Goal: Task Accomplishment & Management: Use online tool/utility

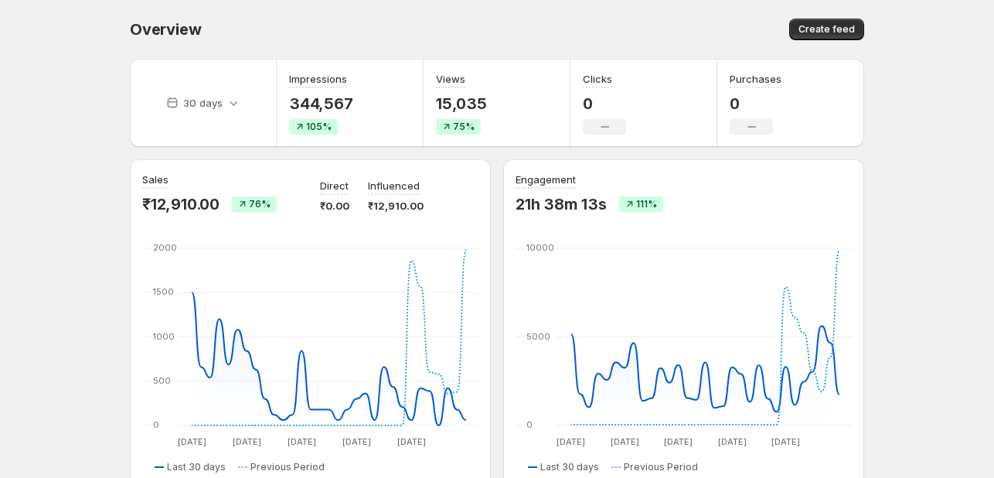
scroll to position [232, 0]
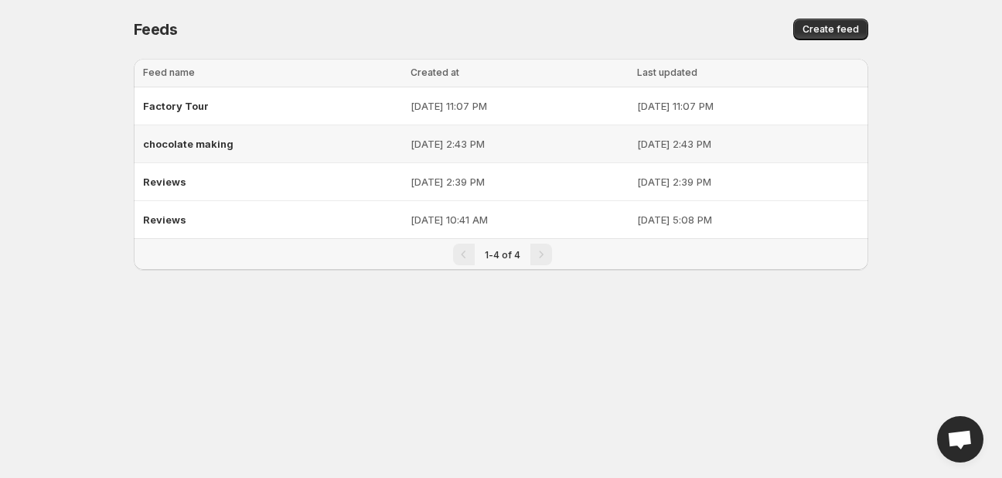
click at [214, 143] on span "chocolate making" at bounding box center [188, 144] width 90 height 12
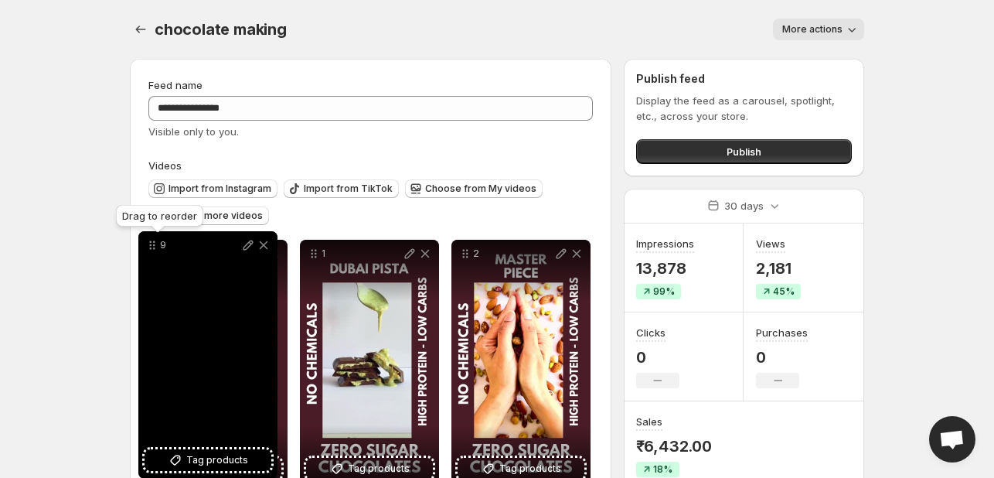
drag, startPoint x: 466, startPoint y: 209, endPoint x: 152, endPoint y: 248, distance: 315.6
click at [152, 248] on icon at bounding box center [152, 244] width 15 height 15
